Goal: Navigation & Orientation: Understand site structure

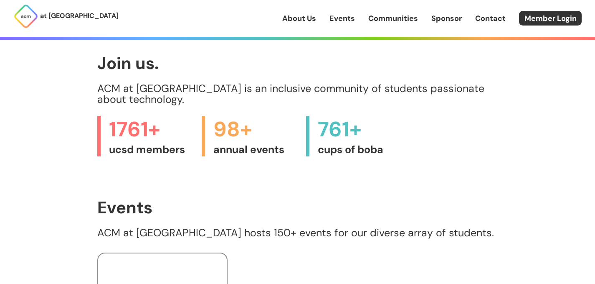
scroll to position [275, 0]
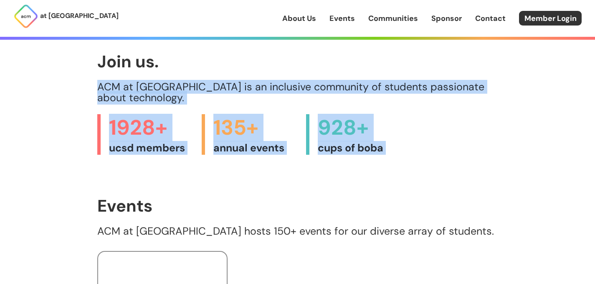
drag, startPoint x: 0, startPoint y: 0, endPoint x: 314, endPoint y: 172, distance: 358.1
click at [314, 172] on main "We are UCSD's largest code + design + innovate community. Join Us > Explore Eve…" at bounding box center [297, 163] width 401 height 805
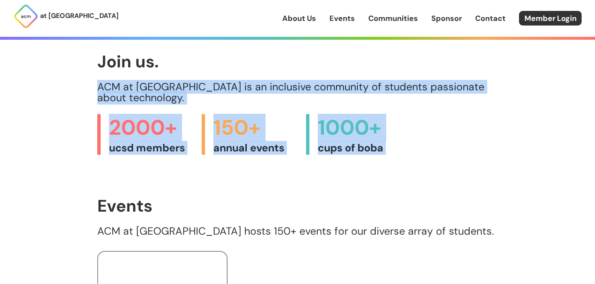
click at [314, 172] on main "We are UCSD's largest code + design + innovate community. Join Us > Explore Eve…" at bounding box center [297, 163] width 401 height 805
drag, startPoint x: 314, startPoint y: 172, endPoint x: 340, endPoint y: 77, distance: 98.3
click at [341, 78] on main "We are UCSD's largest code + design + innovate community. Join Us > Explore Eve…" at bounding box center [297, 163] width 401 height 805
click at [340, 77] on div "Join us. ACM at [GEOGRAPHIC_DATA] is an inclusive community of students passion…" at bounding box center [297, 77] width 401 height 51
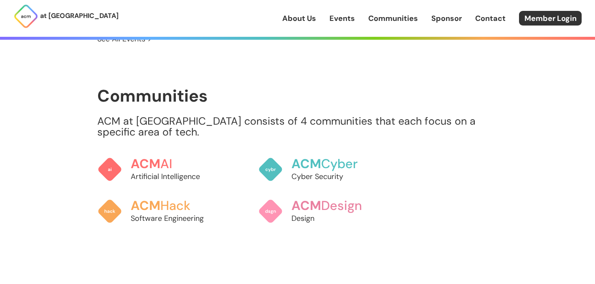
scroll to position [622, 0]
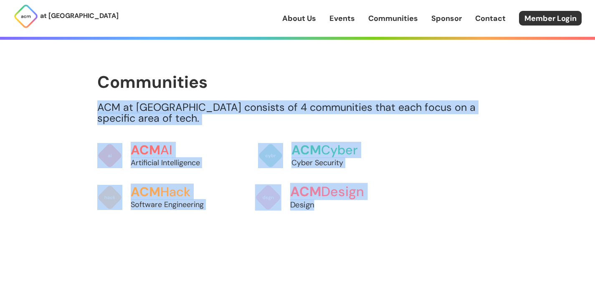
drag, startPoint x: 340, startPoint y: 77, endPoint x: 331, endPoint y: 197, distance: 120.3
click at [331, 197] on div "Communities ACM at [GEOGRAPHIC_DATA] consists of 4 communities that each focus …" at bounding box center [297, 145] width 401 height 145
drag, startPoint x: 331, startPoint y: 197, endPoint x: 325, endPoint y: 232, distance: 35.3
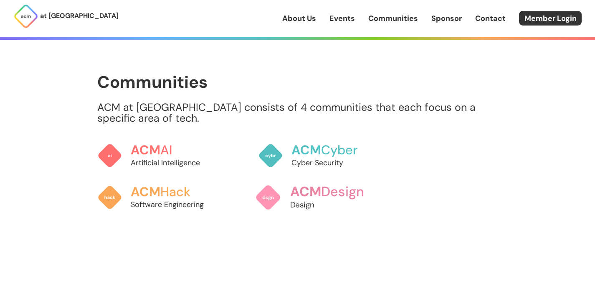
click at [315, 199] on p "Design" at bounding box center [336, 204] width 92 height 11
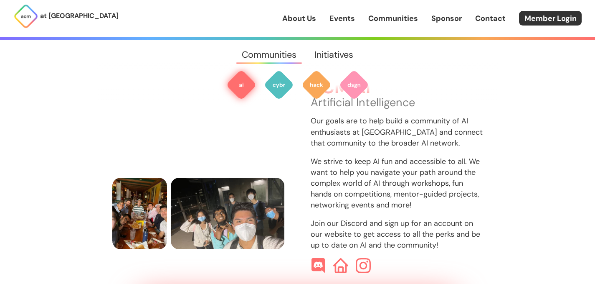
scroll to position [305, 0]
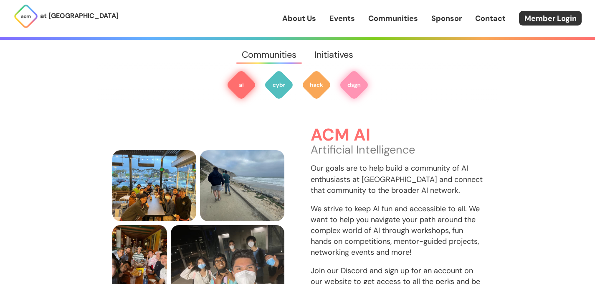
click at [356, 83] on img at bounding box center [354, 85] width 30 height 30
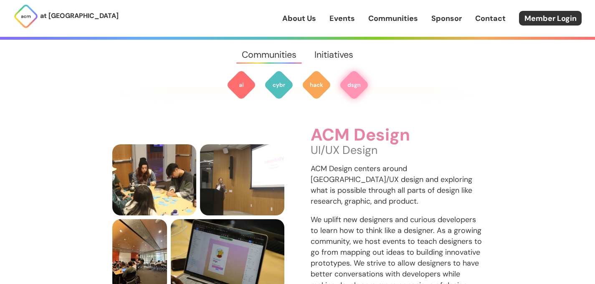
scroll to position [1163, 0]
click at [307, 81] on img at bounding box center [317, 85] width 30 height 30
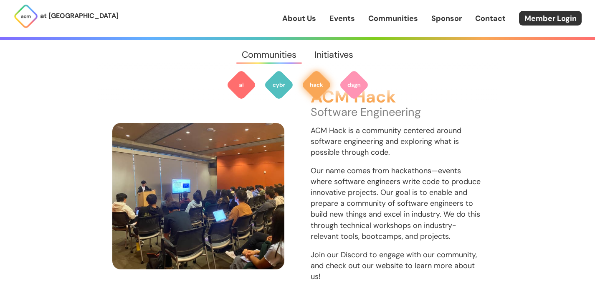
scroll to position [897, 0]
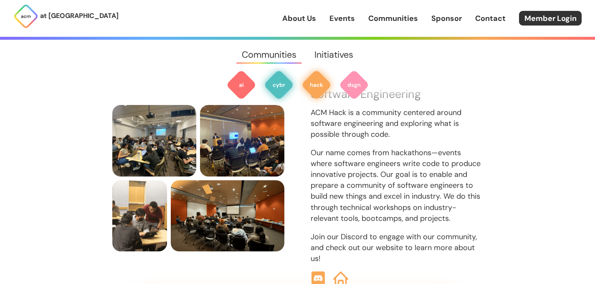
click at [283, 91] on img at bounding box center [279, 85] width 30 height 30
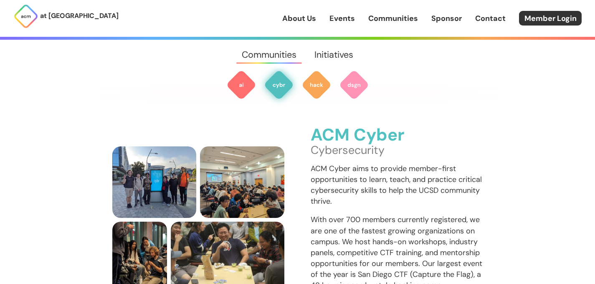
scroll to position [551, 0]
